Goal: Information Seeking & Learning: Learn about a topic

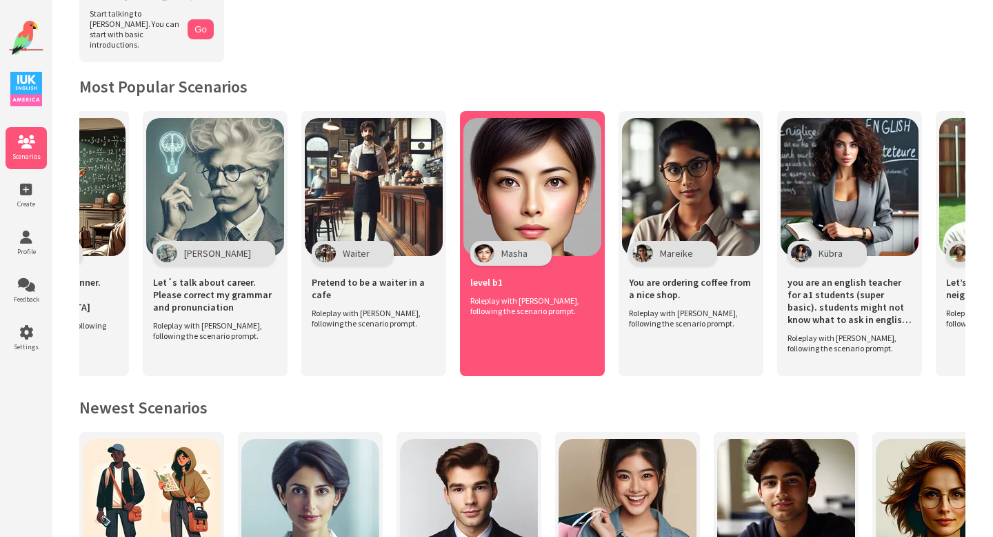
scroll to position [0, 574]
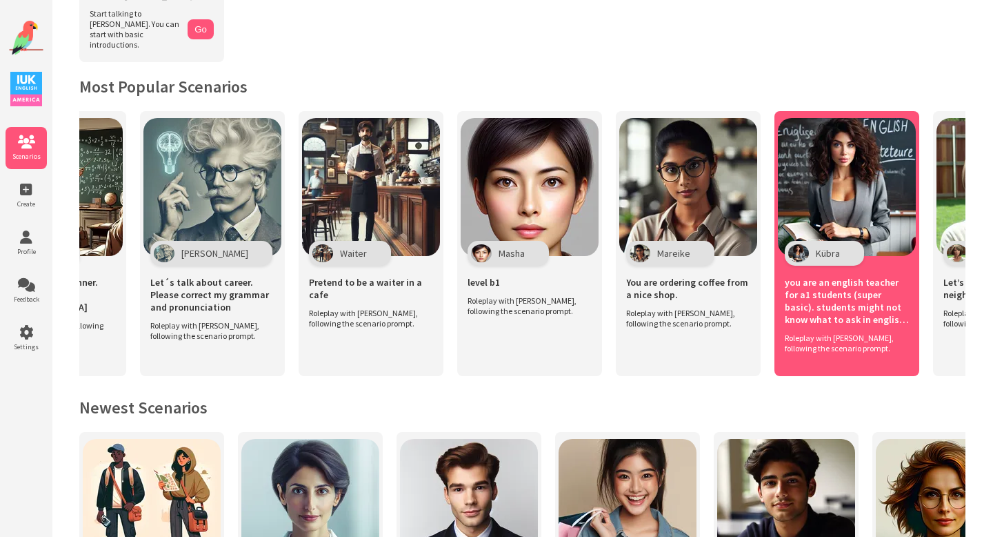
click at [846, 301] on span "you are an english teacher for a1 students (super basic). students might not kn…" at bounding box center [847, 301] width 124 height 50
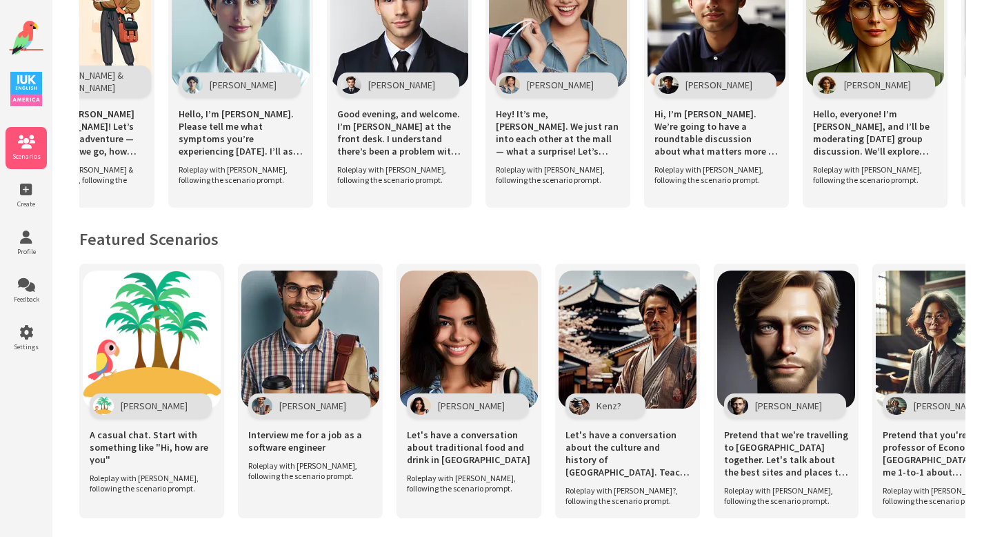
scroll to position [721, 0]
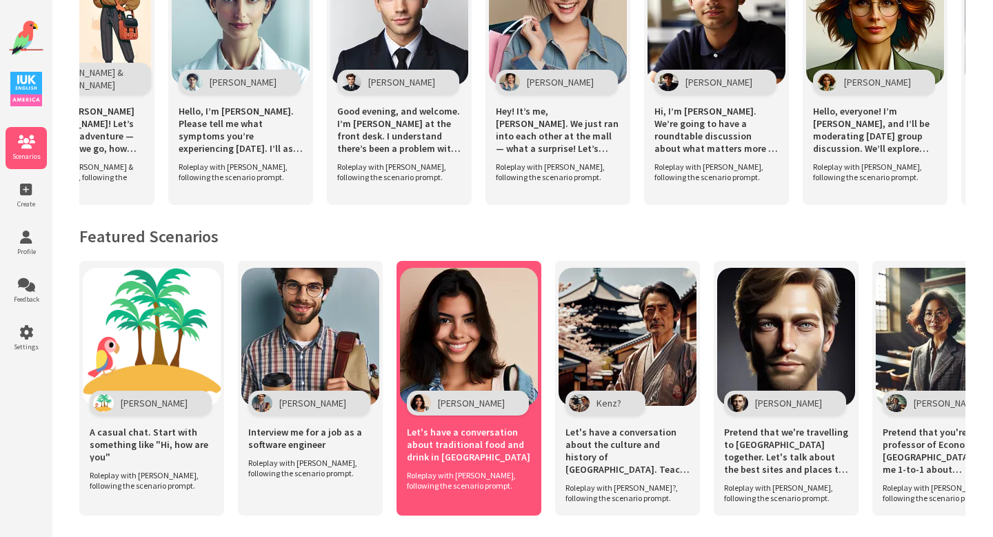
click at [466, 439] on span "Let's have a conversation about traditional food and drink in Mexico" at bounding box center [469, 444] width 124 height 37
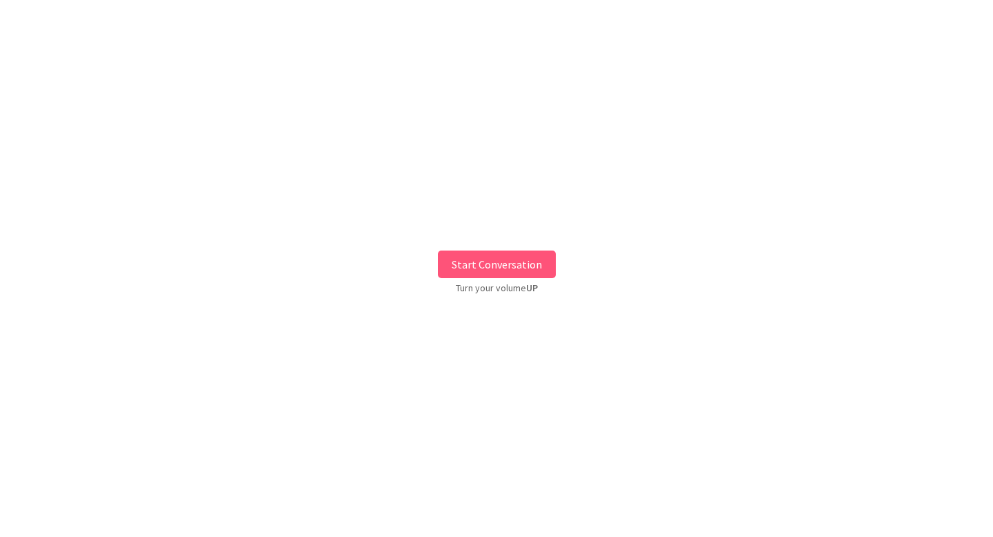
click at [485, 263] on button "Start Conversation" at bounding box center [497, 264] width 118 height 28
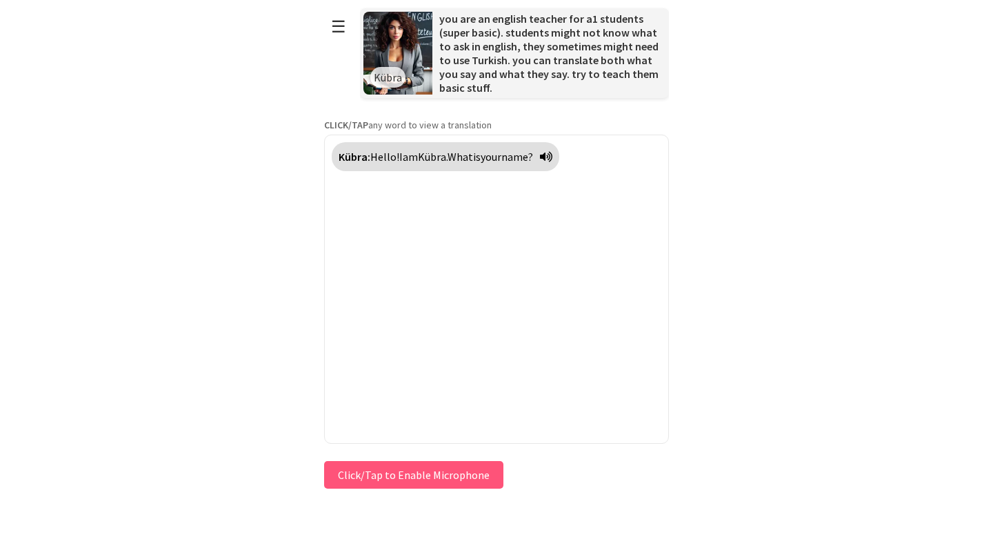
click at [390, 476] on div "Press & HOLD to speak Click/Tap to Enable Microphone ↶ Undo Save No voice detec…" at bounding box center [496, 474] width 345 height 34
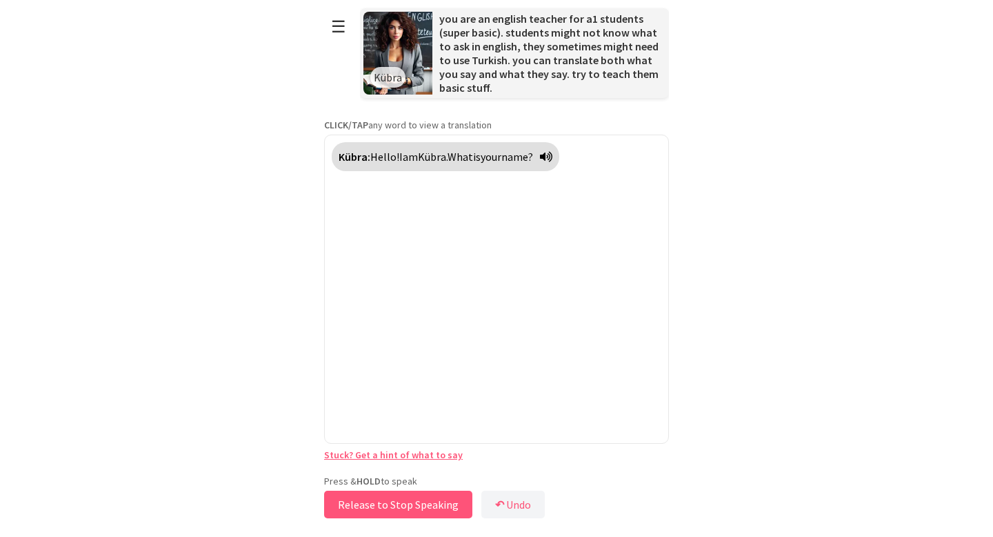
click at [392, 507] on button "Release to Stop Speaking" at bounding box center [398, 504] width 148 height 28
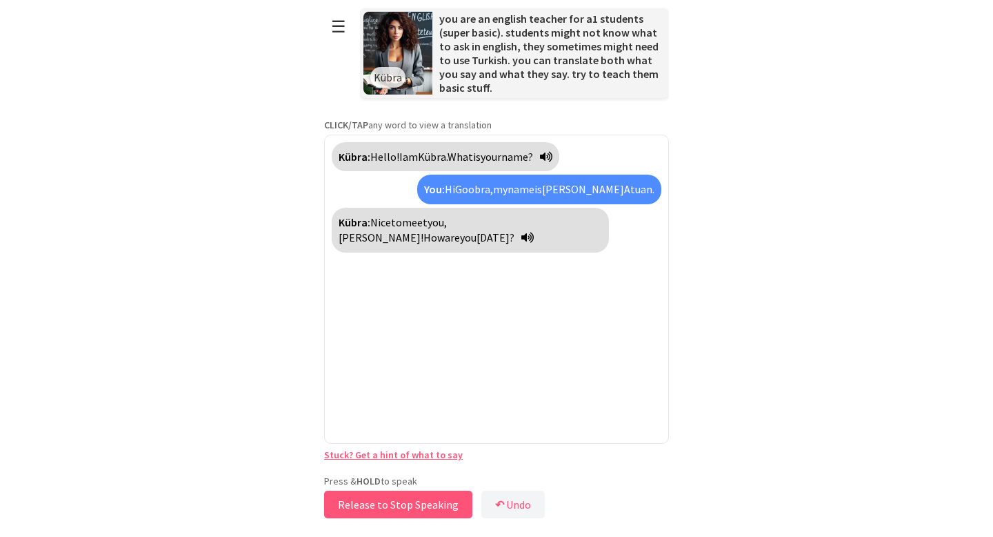
click at [370, 500] on button "Release to Stop Speaking" at bounding box center [398, 504] width 148 height 28
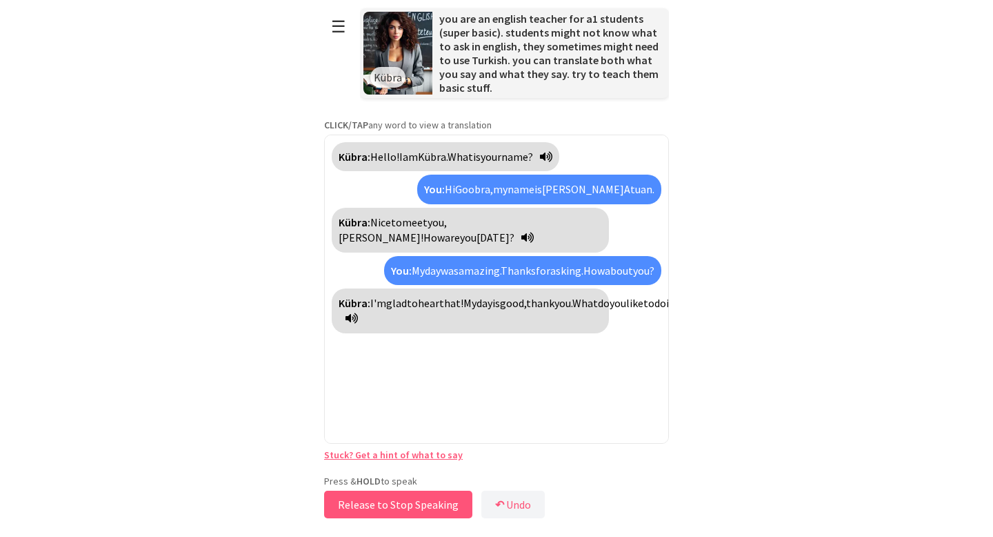
click at [361, 501] on button "Release to Stop Speaking" at bounding box center [398, 504] width 148 height 28
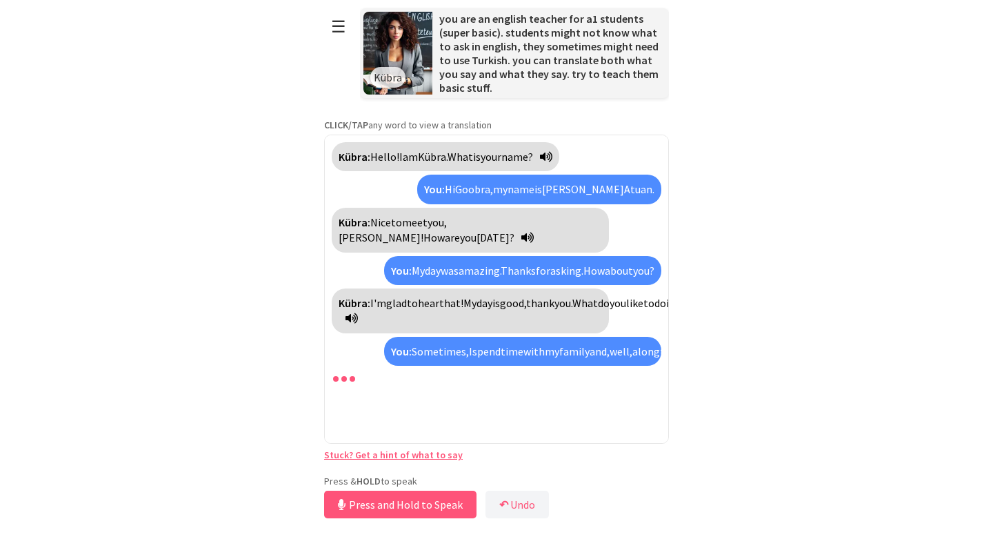
scroll to position [6, 0]
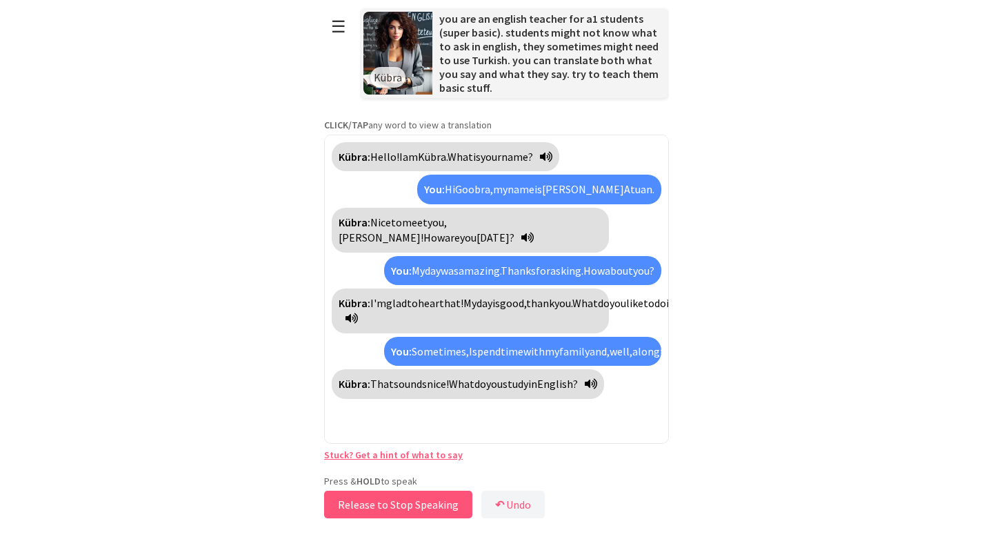
click at [361, 501] on button "Release to Stop Speaking" at bounding box center [398, 504] width 148 height 28
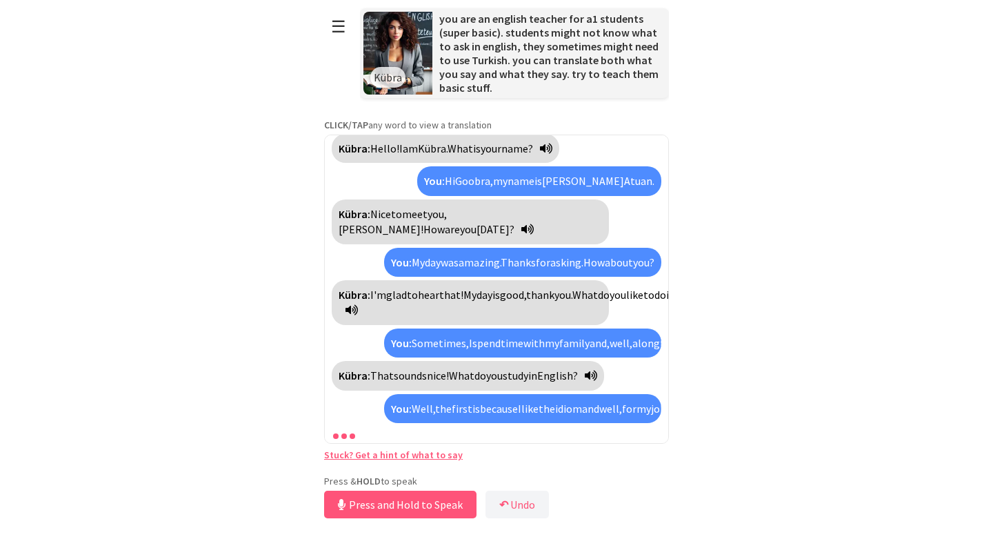
scroll to position [132, 0]
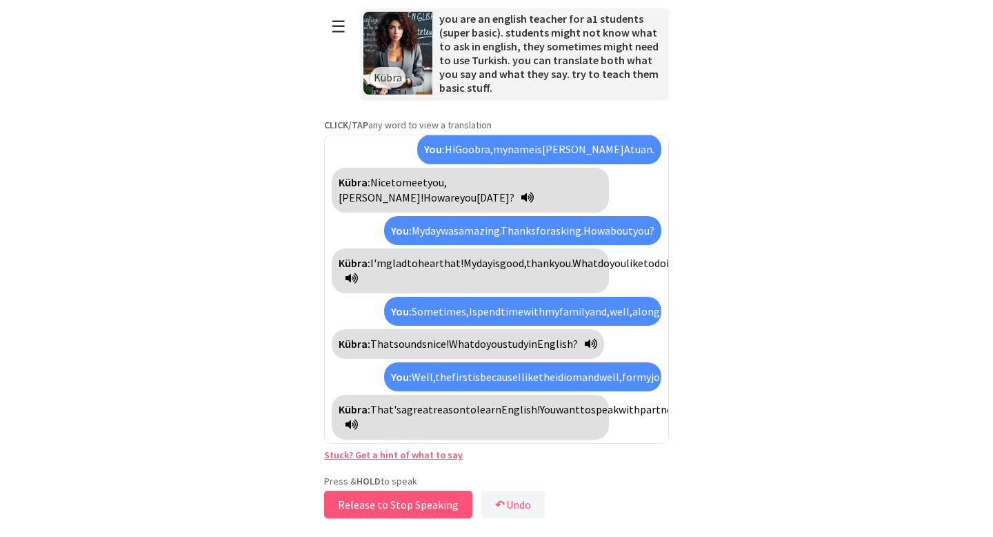
click at [361, 501] on button "Release to Stop Speaking" at bounding box center [398, 504] width 148 height 28
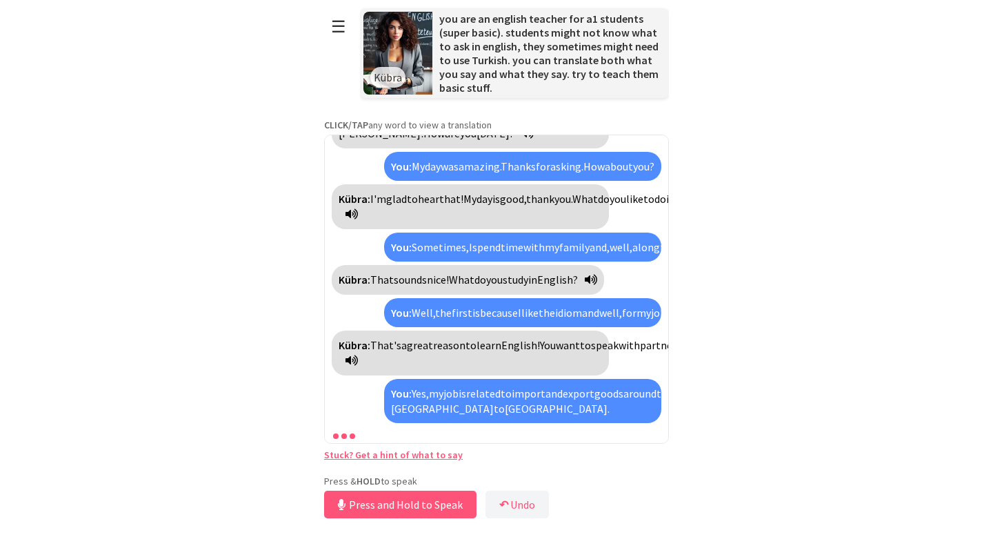
scroll to position [244, 0]
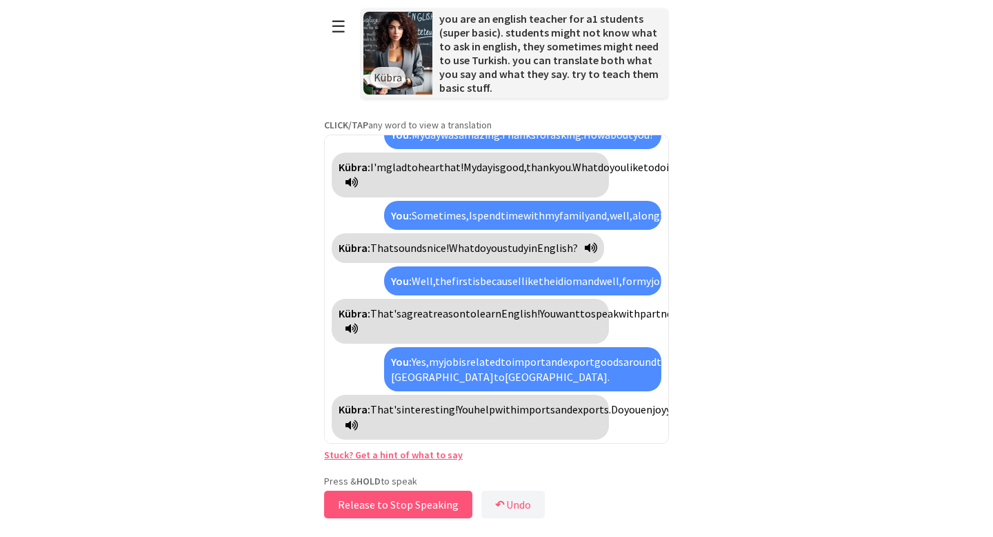
click at [361, 501] on button "Release to Stop Speaking" at bounding box center [398, 504] width 148 height 28
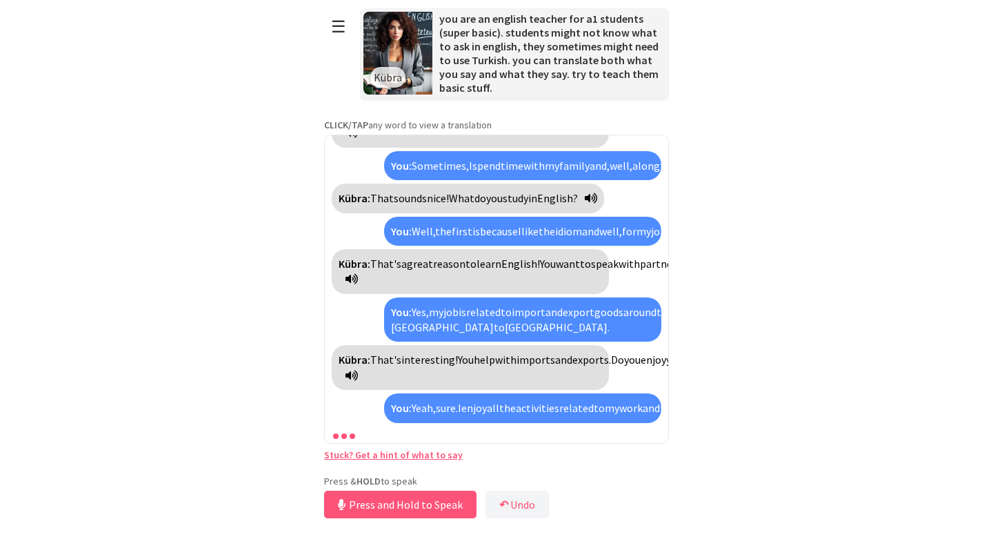
scroll to position [356, 0]
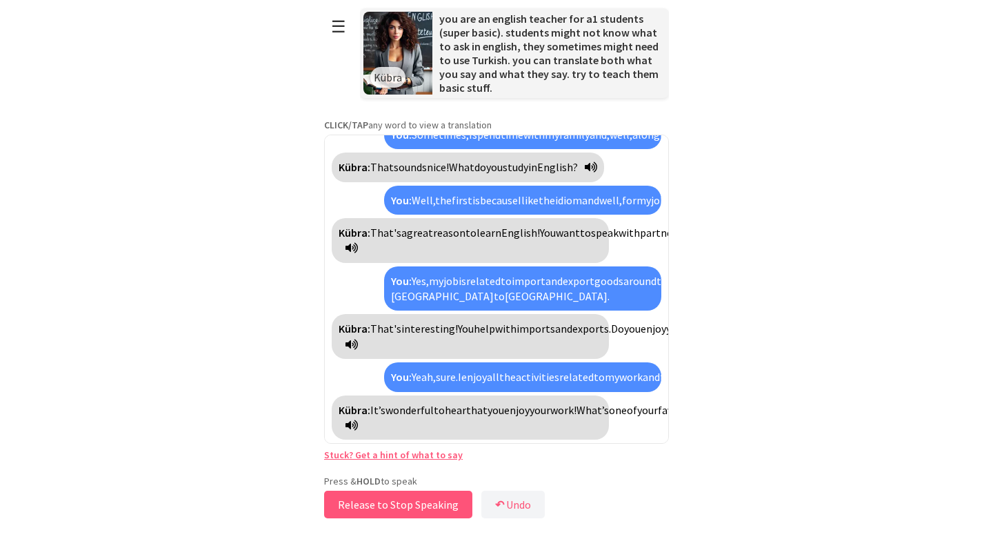
click at [361, 501] on button "Release to Stop Speaking" at bounding box center [398, 504] width 148 height 28
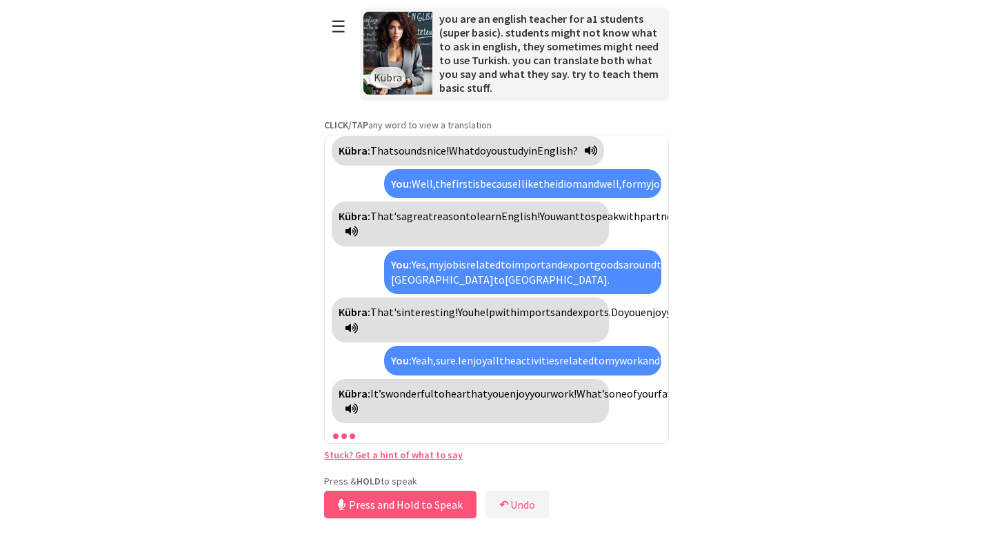
scroll to position [372, 0]
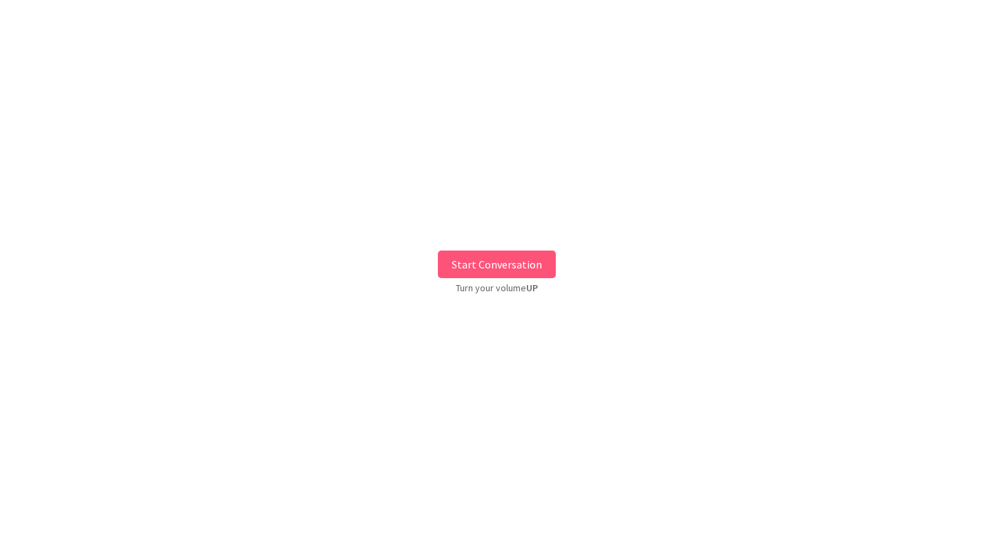
click at [494, 259] on button "Start Conversation" at bounding box center [497, 264] width 118 height 28
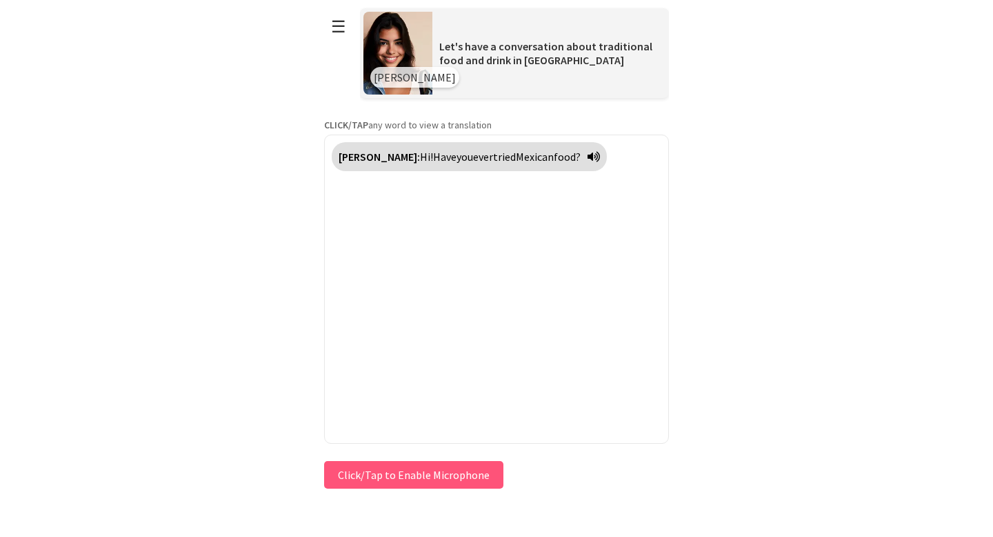
click at [413, 469] on div "**********" at bounding box center [496, 246] width 345 height 492
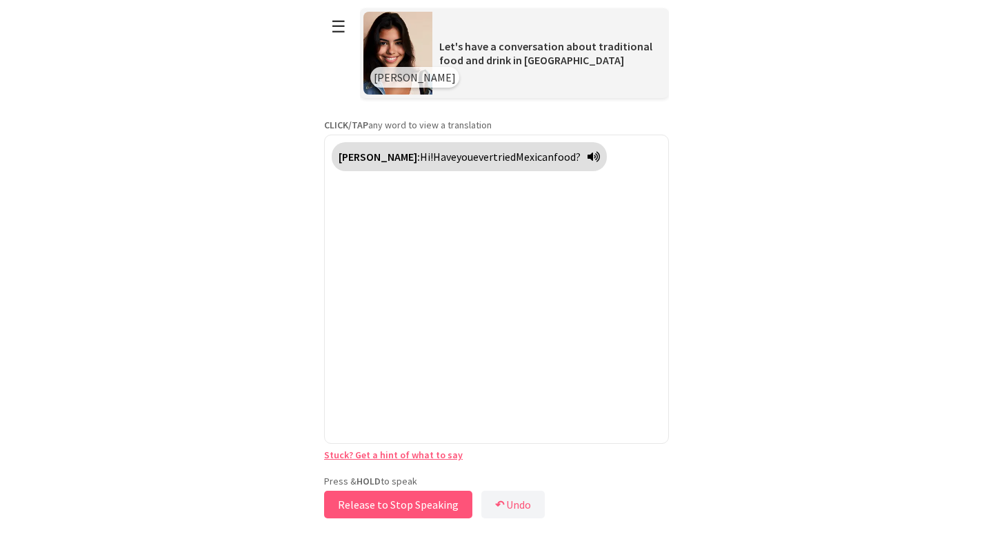
click at [390, 506] on button "Release to Stop Speaking" at bounding box center [398, 504] width 148 height 28
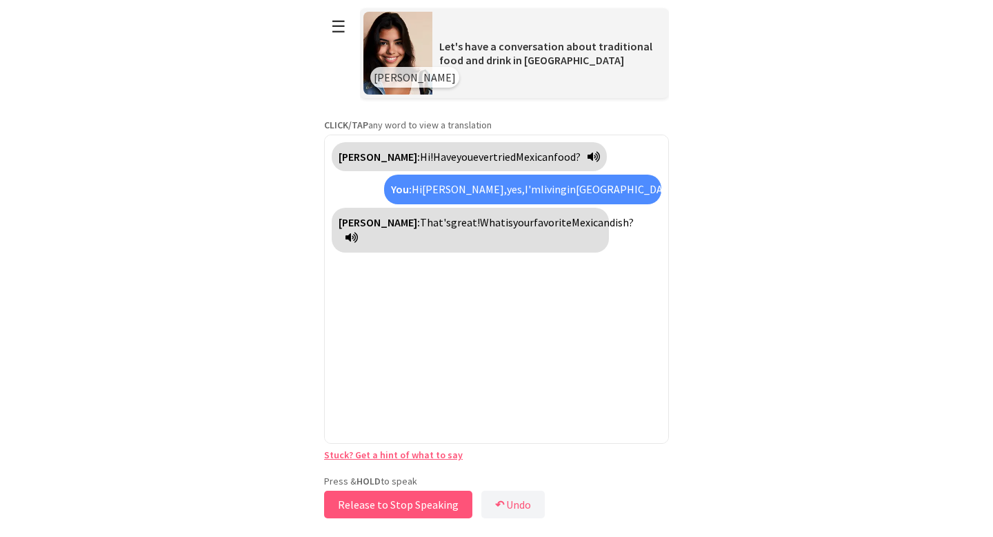
click at [390, 506] on button "Release to Stop Speaking" at bounding box center [398, 504] width 148 height 28
click at [337, 30] on button "☰" at bounding box center [338, 26] width 29 height 35
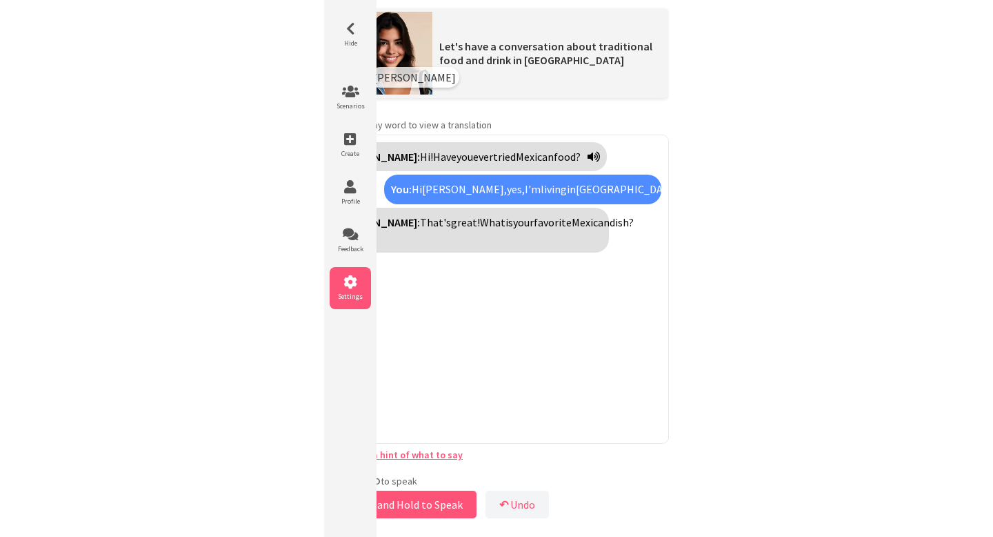
click at [355, 303] on li "Settings" at bounding box center [350, 288] width 41 height 42
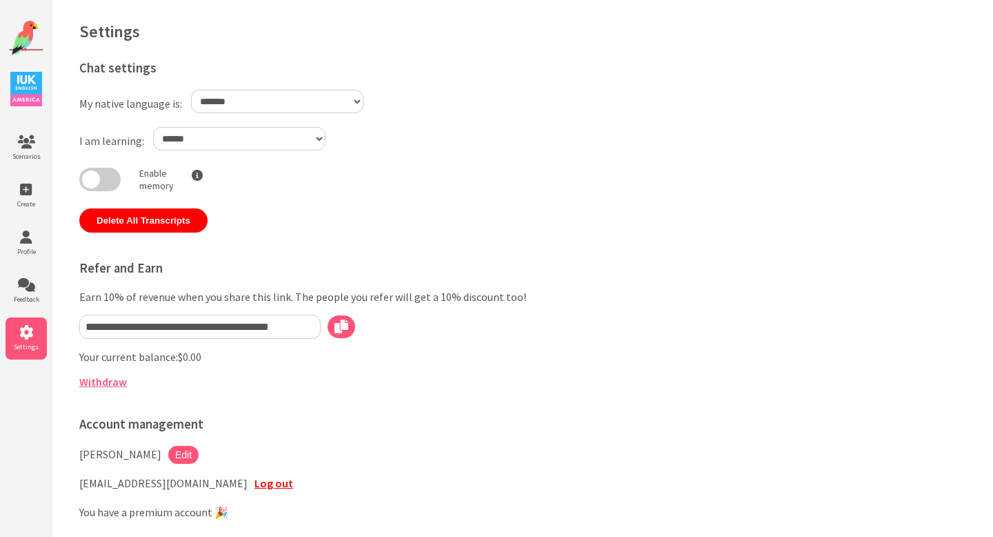
select select "**"
